Goal: Transaction & Acquisition: Purchase product/service

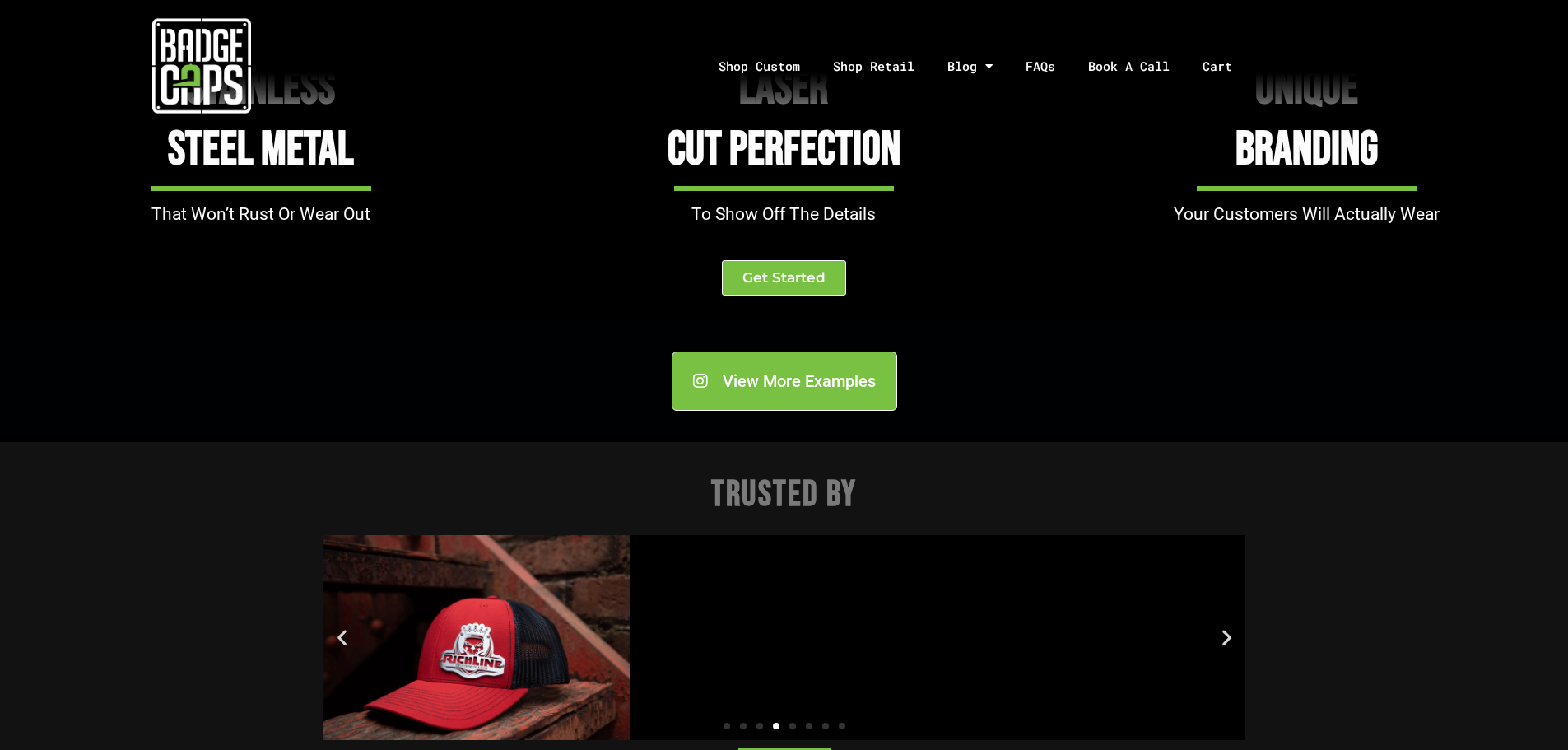
scroll to position [1811, 0]
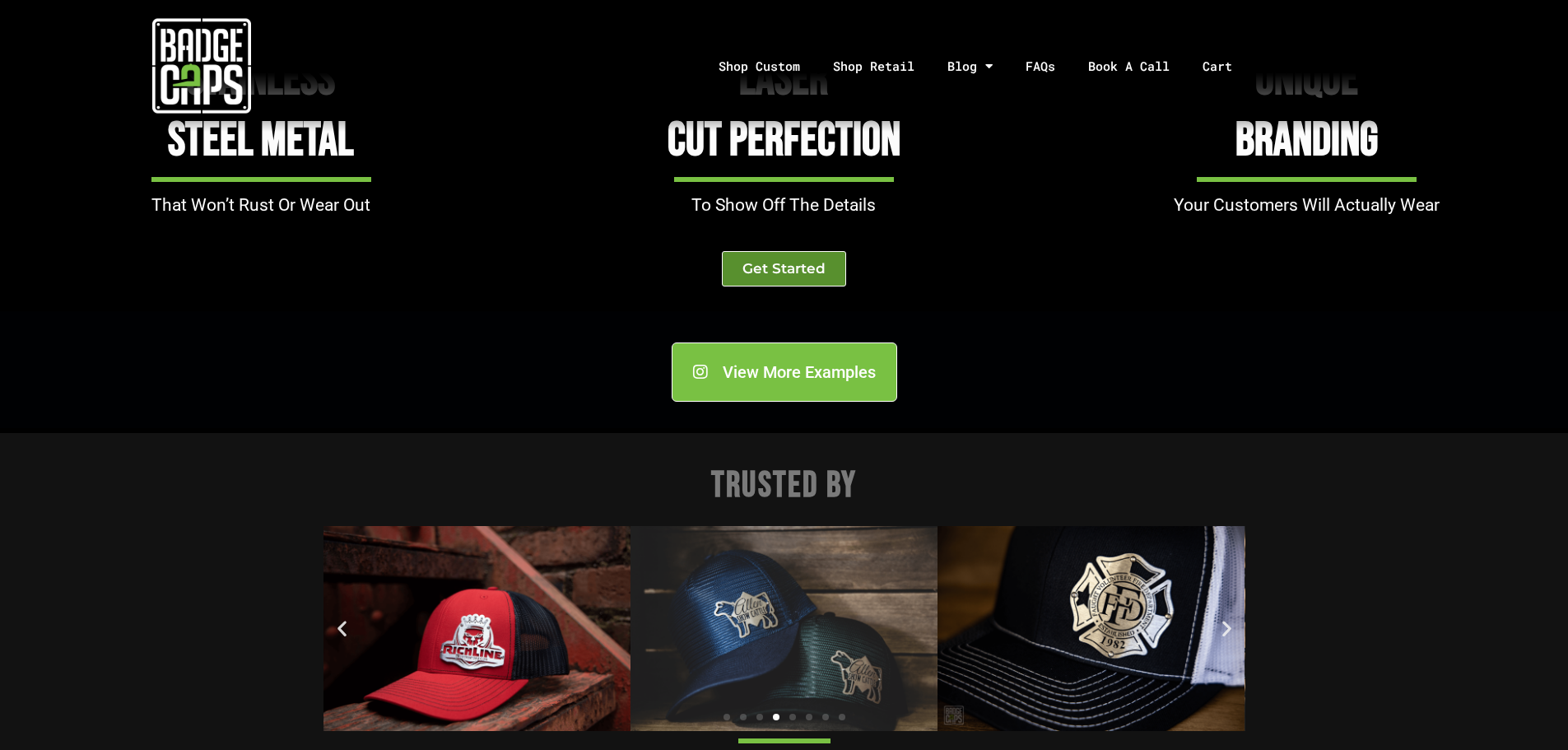
click at [784, 278] on link "Get Started" at bounding box center [784, 268] width 124 height 36
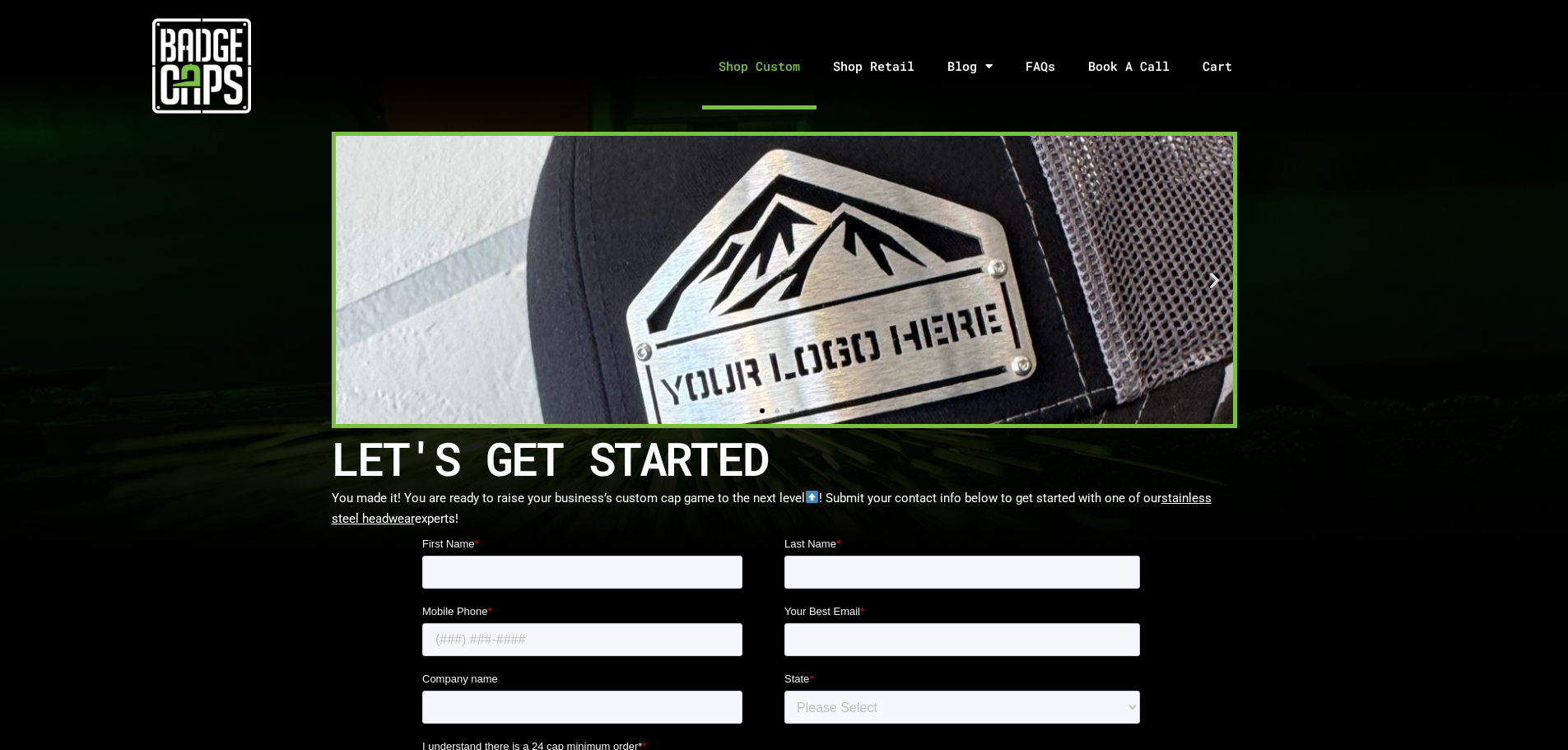
click at [796, 73] on link "Shop Custom" at bounding box center [759, 66] width 114 height 86
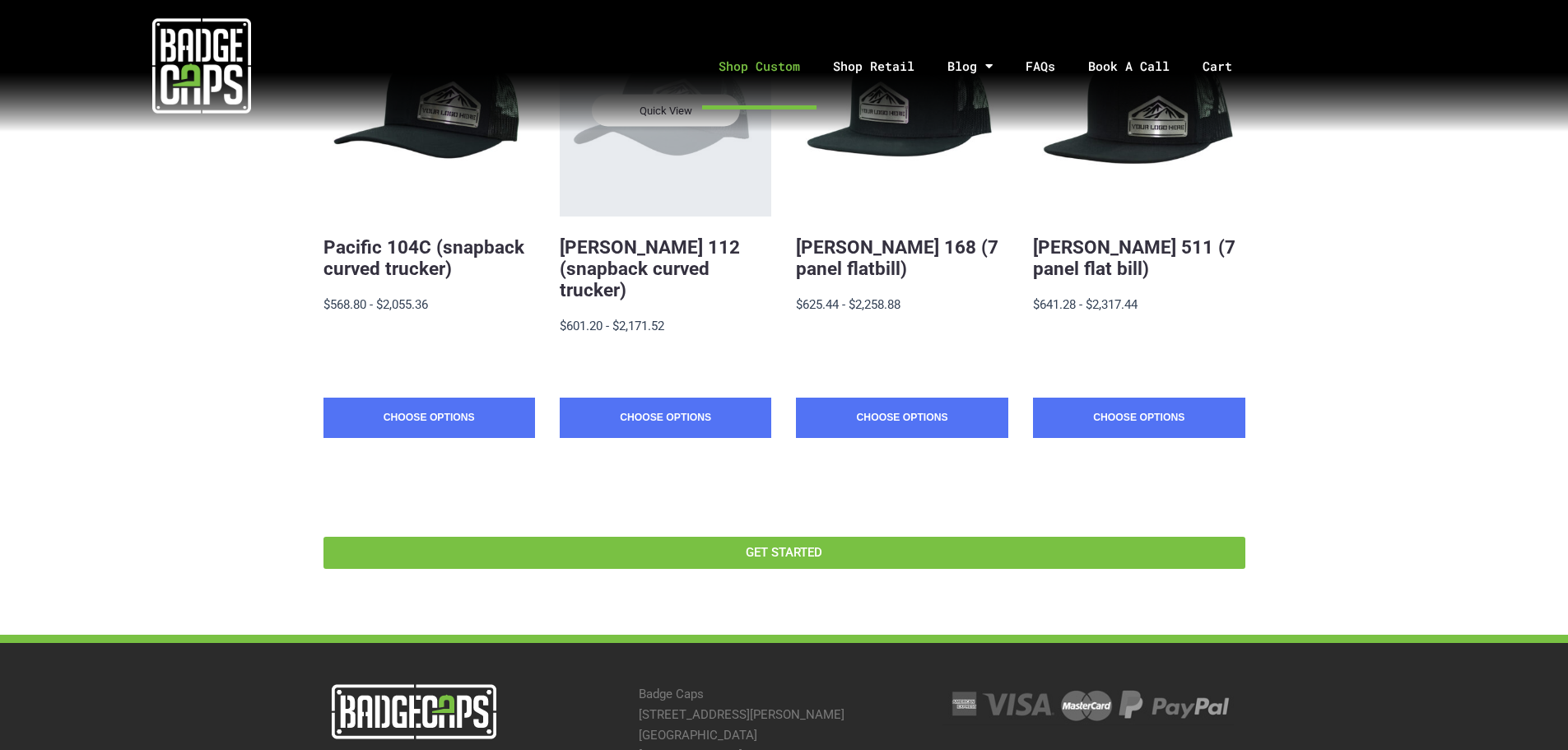
scroll to position [494, 0]
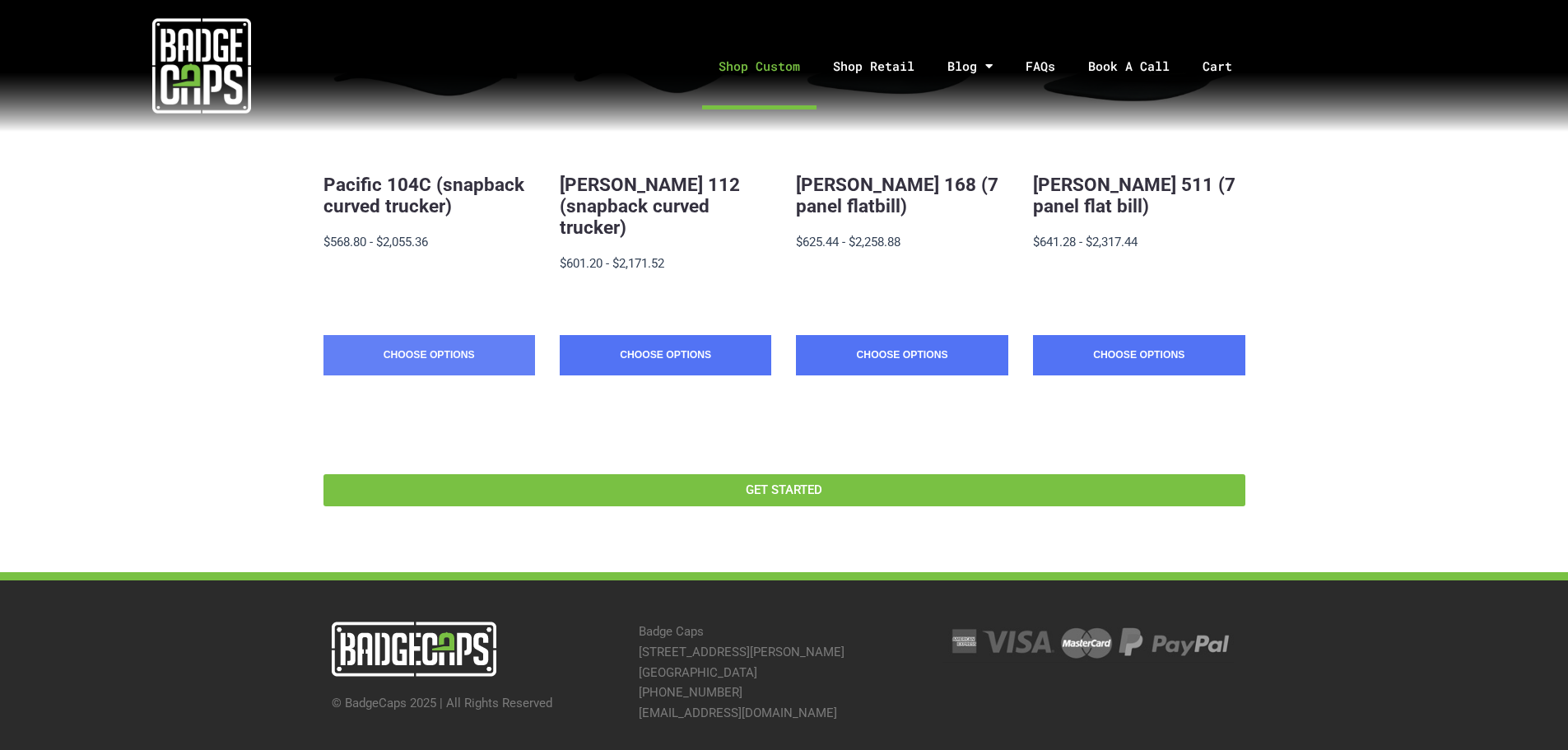
click at [478, 336] on link "Choose Options" at bounding box center [429, 356] width 211 height 41
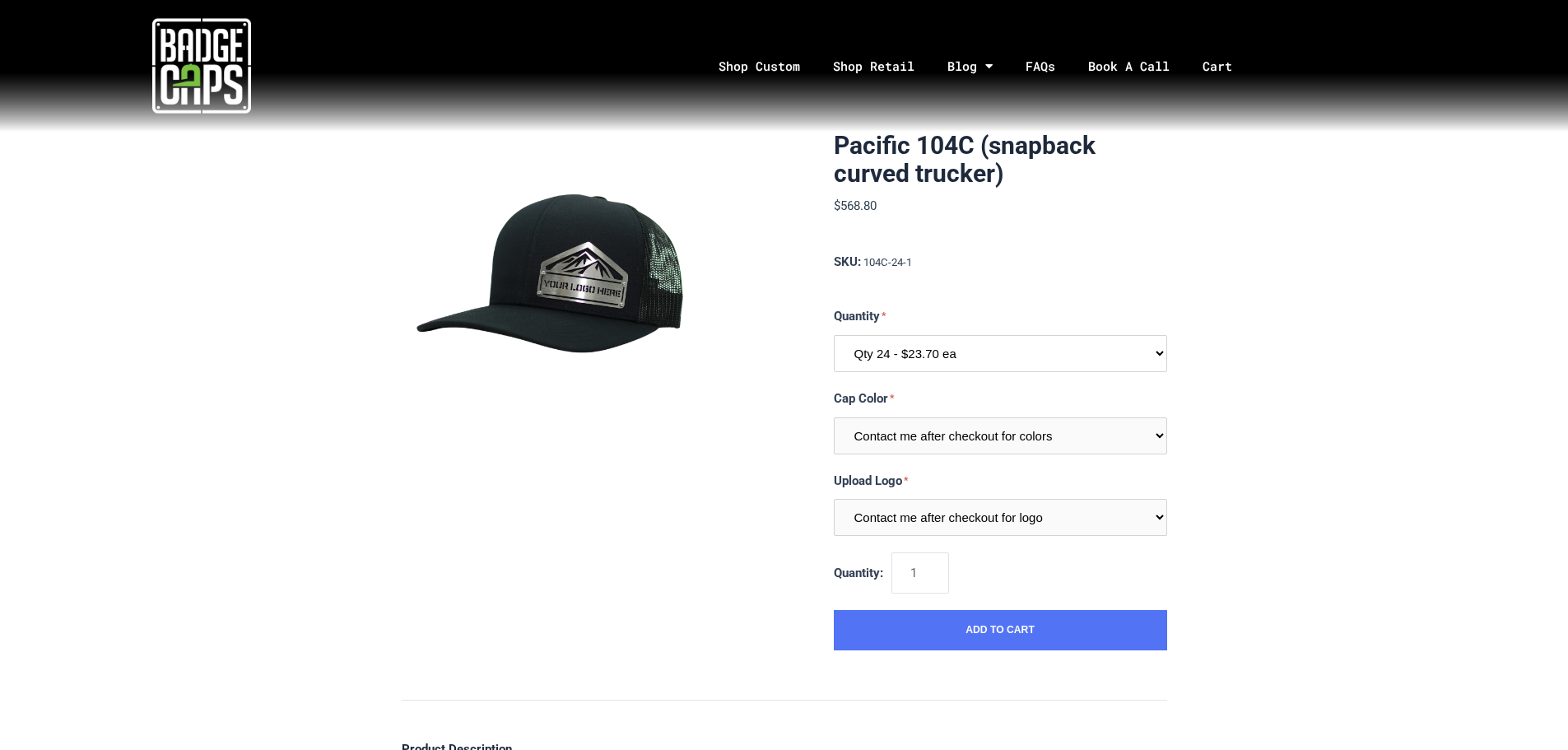
click at [923, 352] on select "Qty 24 - $23.70 ea Qty 48 - $22.94ea Qty 96 - $21.41ea" at bounding box center [1000, 354] width 333 height 37
